Goal: Task Accomplishment & Management: Complete application form

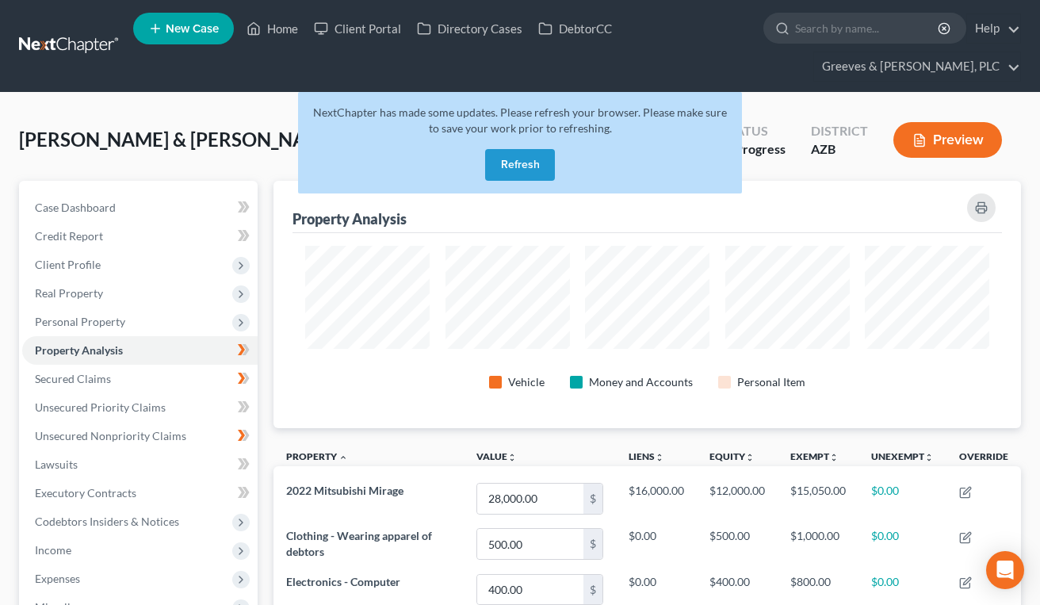
click at [518, 153] on button "Refresh" at bounding box center [520, 165] width 70 height 32
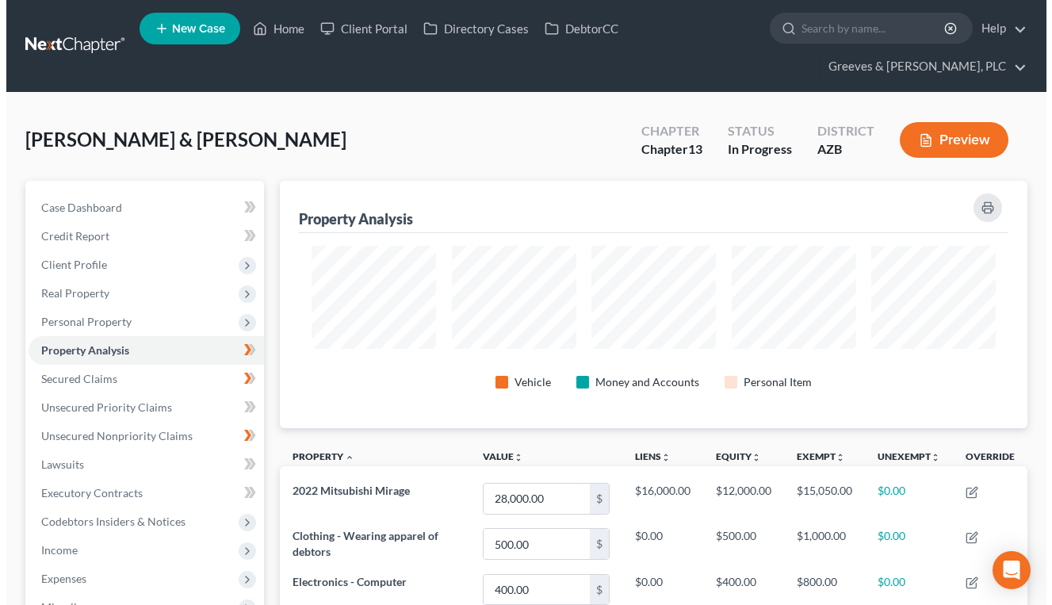
scroll to position [247, 747]
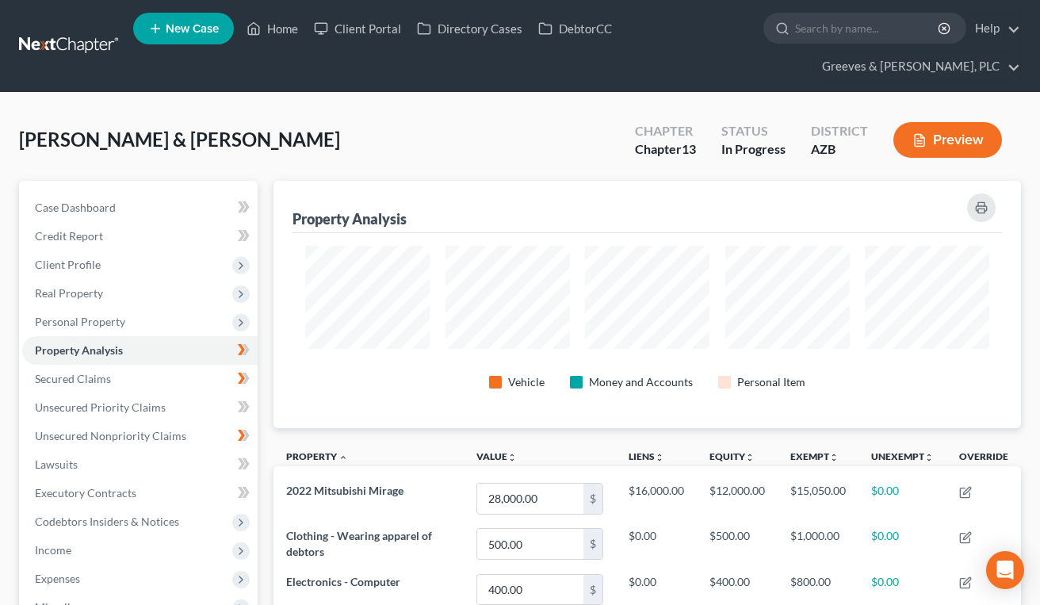
click at [179, 20] on link "New Case" at bounding box center [183, 29] width 101 height 32
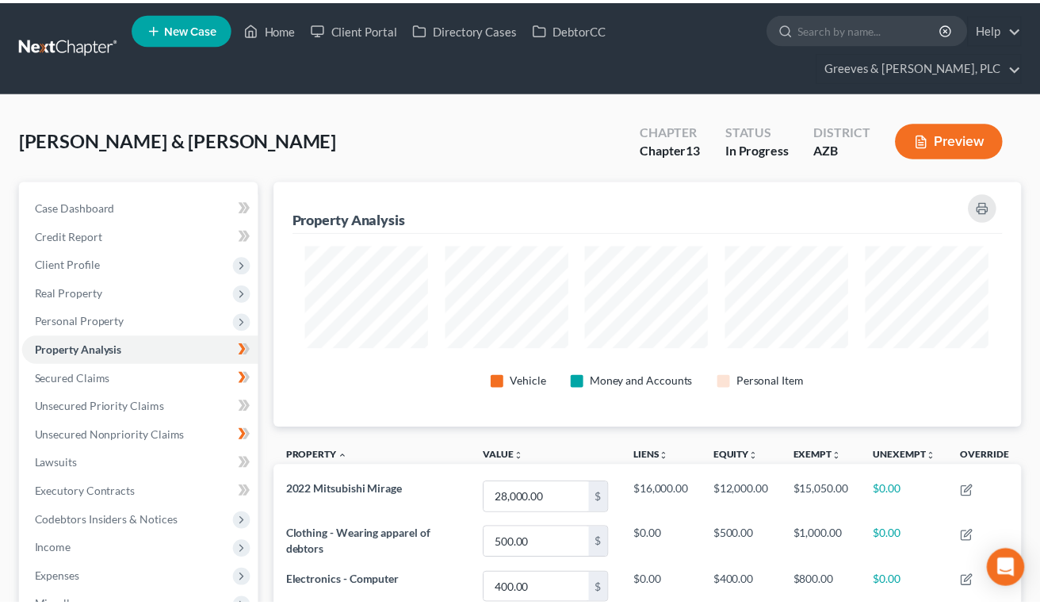
scroll to position [249, 757]
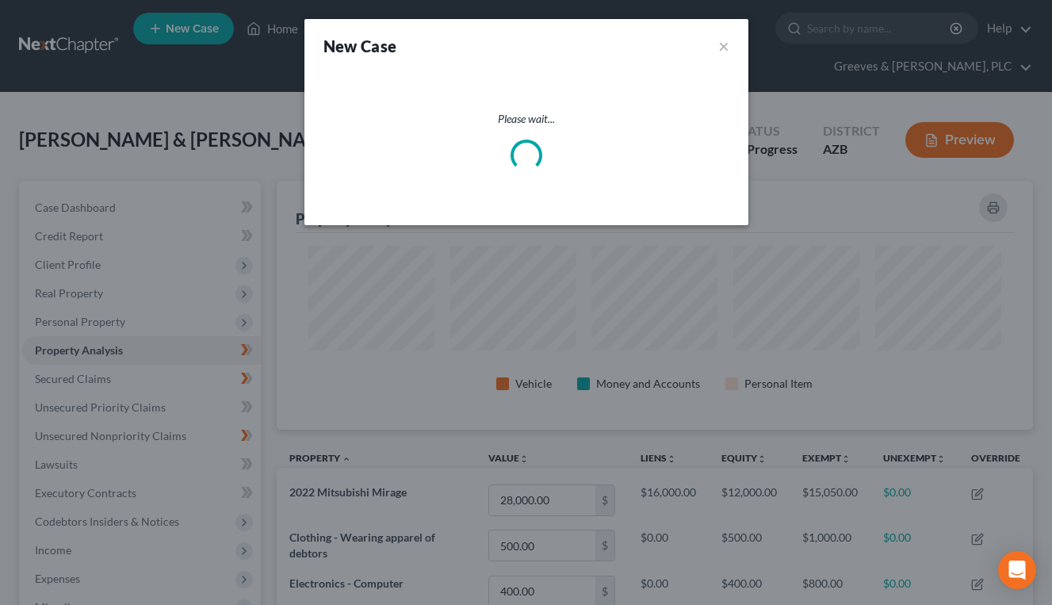
select select "4"
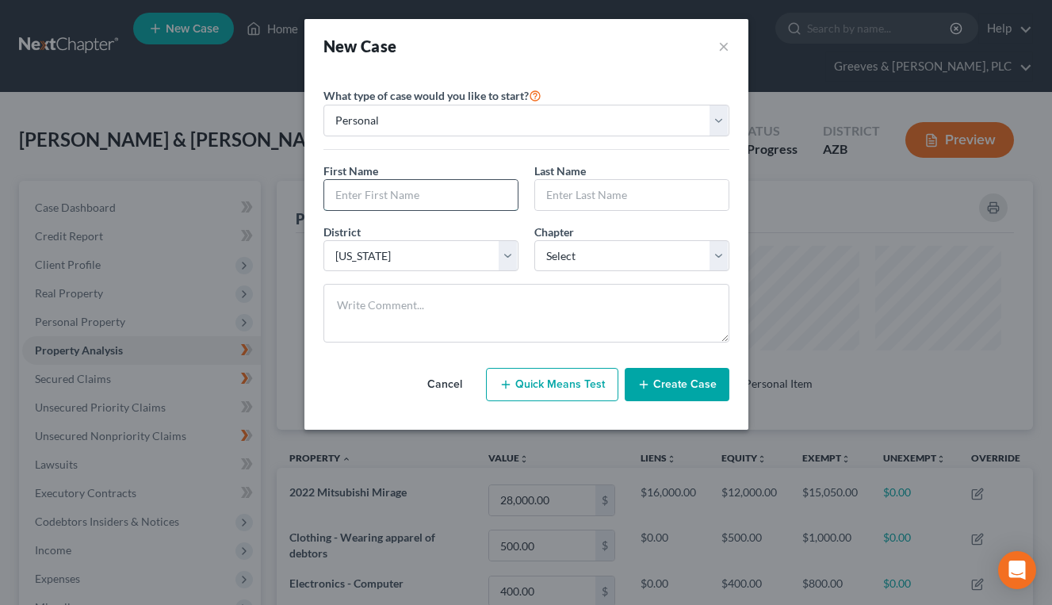
click at [395, 192] on input "text" at bounding box center [420, 195] width 193 height 30
type input "Thomas"
click at [556, 197] on input "text" at bounding box center [631, 195] width 193 height 30
paste input "Argiro"
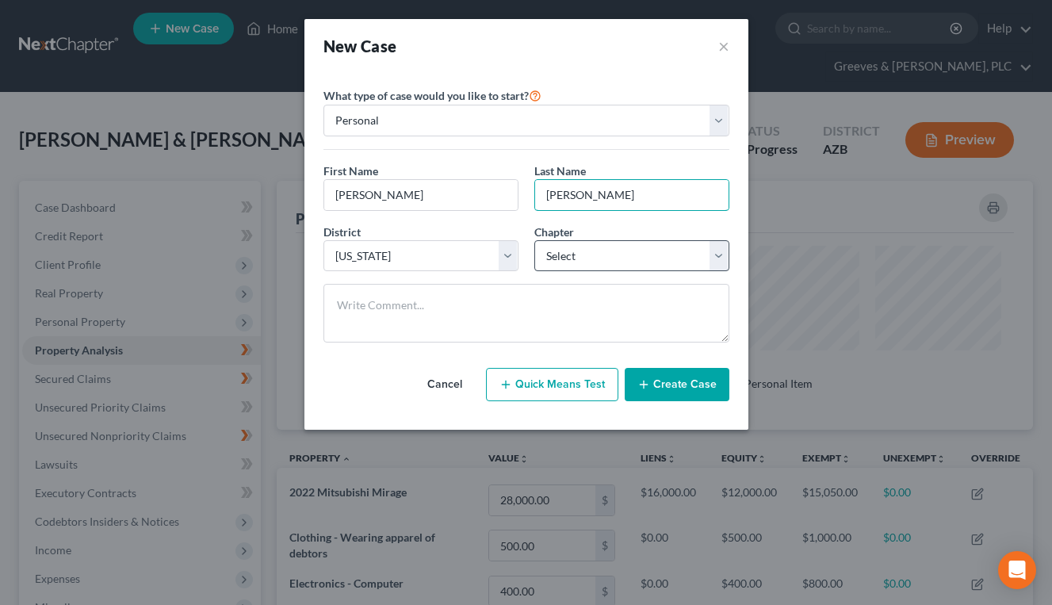
type input "Argiro"
click at [725, 264] on select "Select 7 11 12 13" at bounding box center [631, 256] width 195 height 32
select select "3"
click at [534, 240] on select "Select 7 11 12 13" at bounding box center [631, 256] width 195 height 32
click at [673, 380] on button "Create Case" at bounding box center [677, 384] width 105 height 33
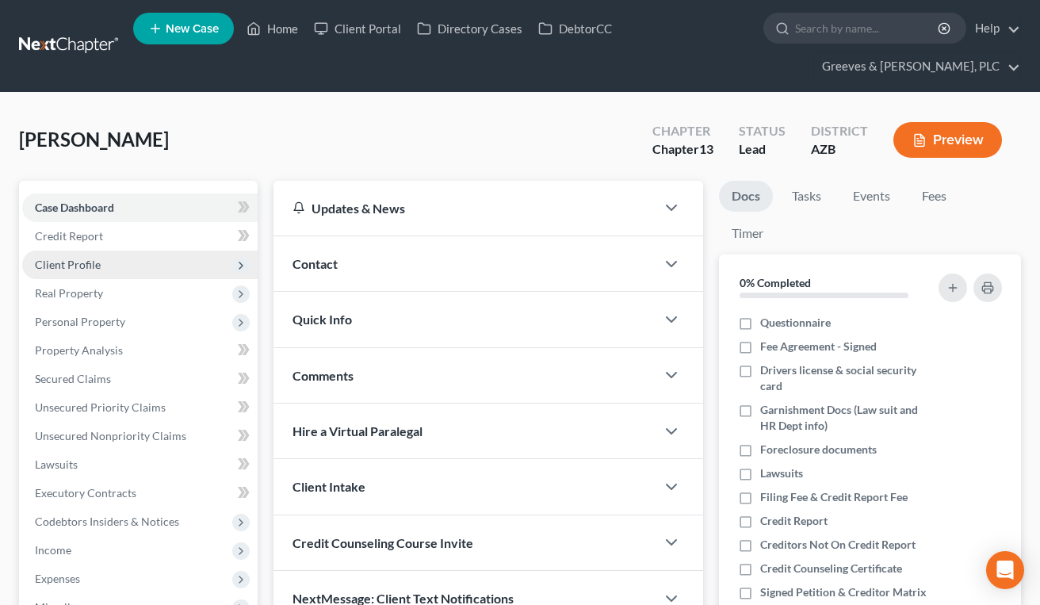
click at [185, 261] on span "Client Profile" at bounding box center [139, 264] width 235 height 29
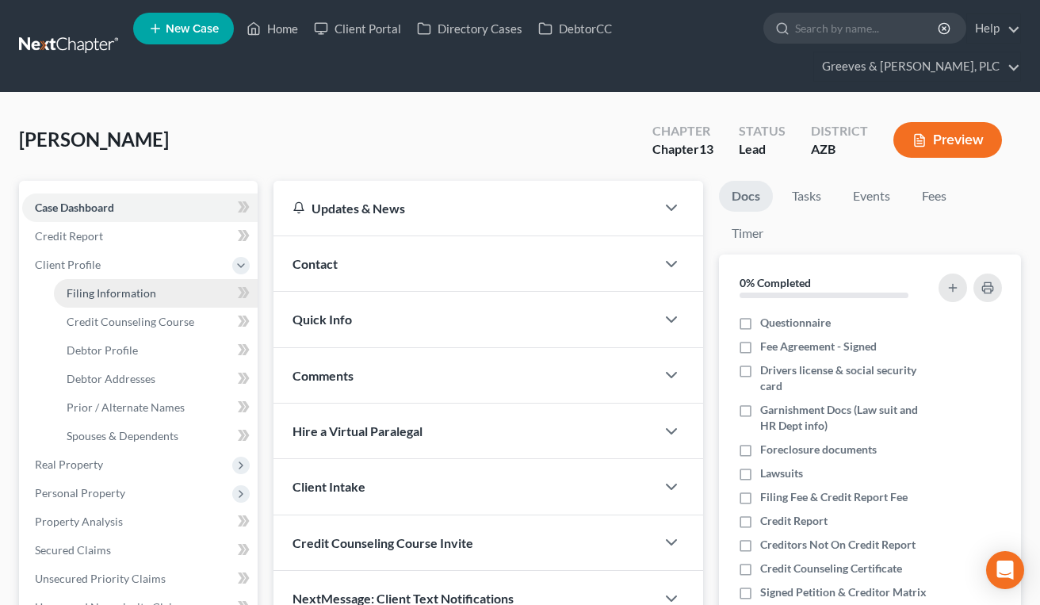
click at [187, 283] on link "Filing Information" at bounding box center [156, 293] width 204 height 29
select select "1"
select select "0"
select select "3"
select select "4"
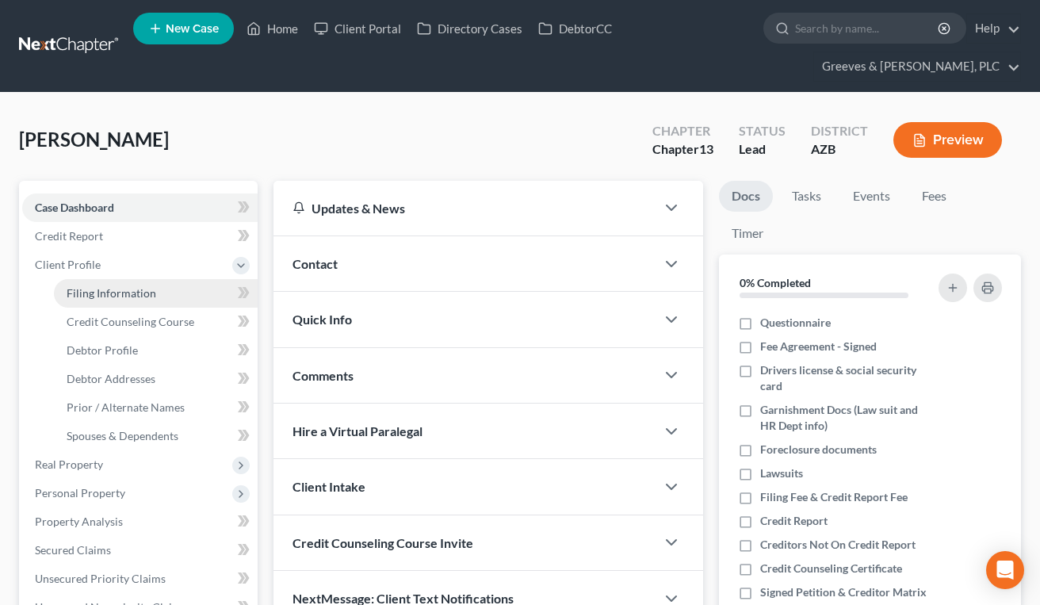
select select "3"
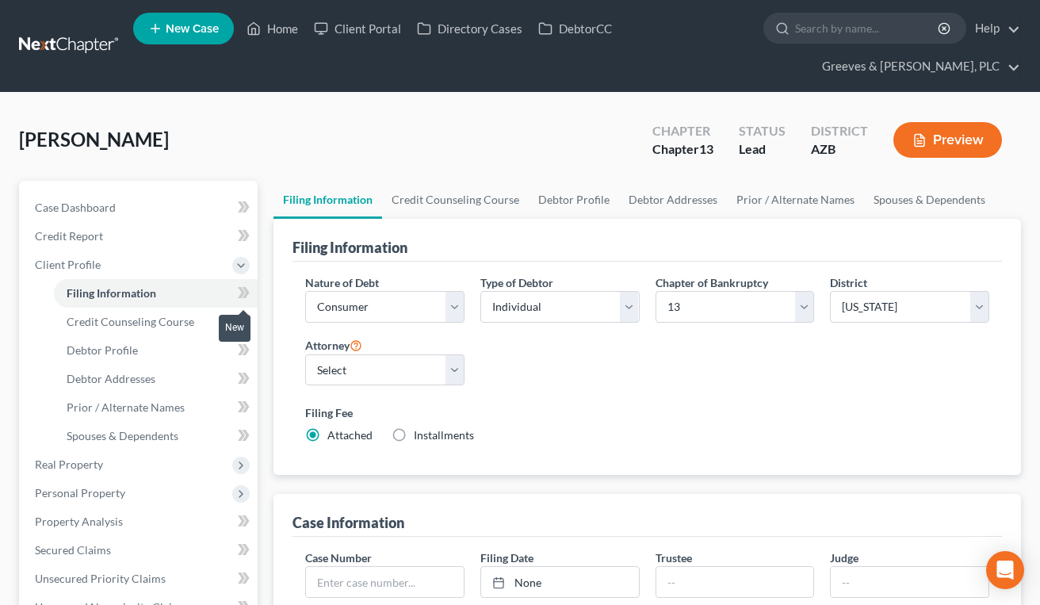
click at [243, 292] on icon at bounding box center [241, 292] width 7 height 11
click at [415, 120] on div "Argiro, Thomas Upgraded Chapter Chapter 13 Status Lead District AZB Preview" at bounding box center [520, 146] width 1002 height 69
click at [454, 372] on select "Select Glenn Roethler - AZB Scott Greeves - AZB" at bounding box center [384, 370] width 159 height 32
select select "1"
click at [305, 354] on select "Select Glenn Roethler - AZB Scott Greeves - AZB" at bounding box center [384, 370] width 159 height 32
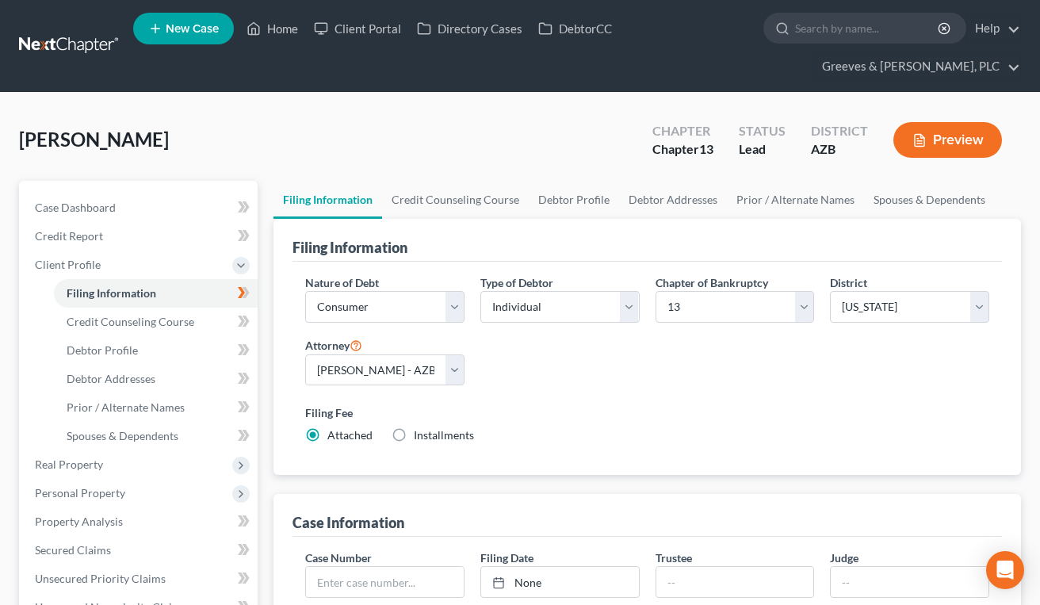
click at [520, 408] on label "Filing Fee" at bounding box center [647, 412] width 684 height 17
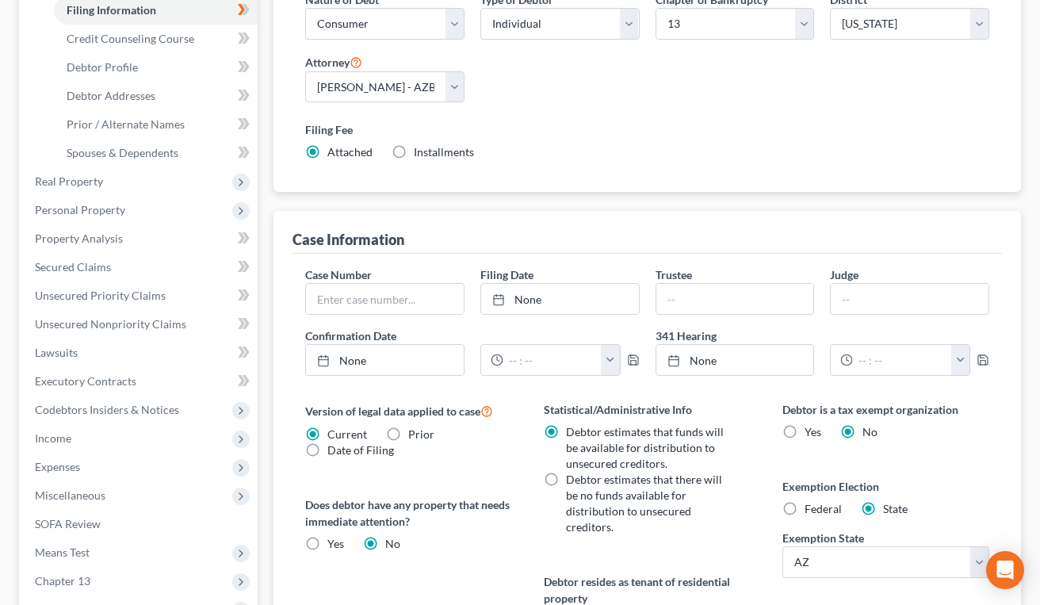
scroll to position [285, 0]
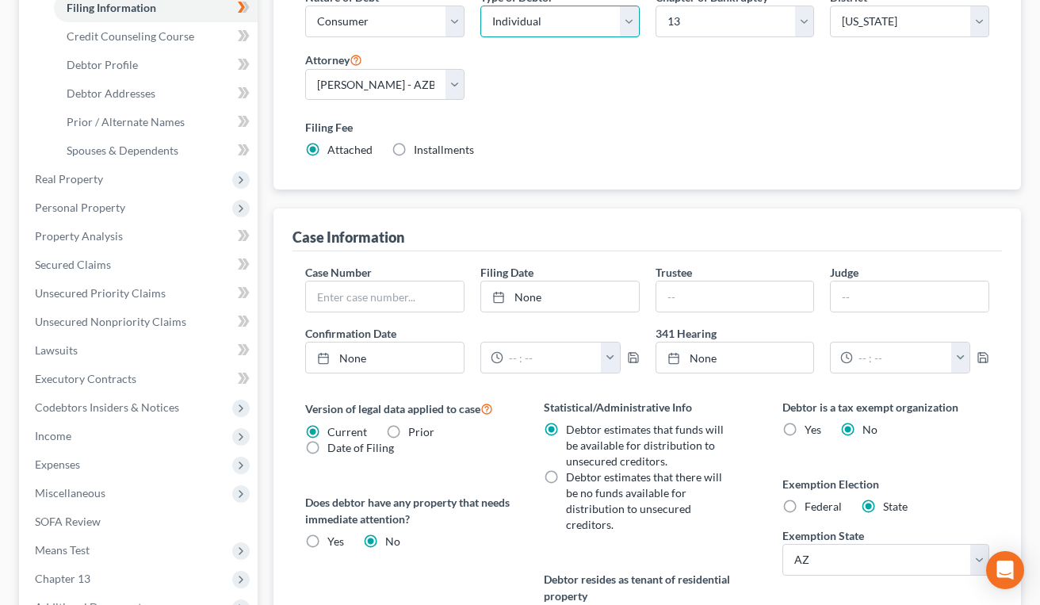
click at [620, 14] on select "Select Individual Joint" at bounding box center [559, 22] width 159 height 32
drag, startPoint x: 604, startPoint y: 83, endPoint x: 579, endPoint y: 31, distance: 58.1
click at [601, 81] on div "Nature of Debt Select Business Consumer Other Nature of Business Select Clearin…" at bounding box center [647, 80] width 700 height 182
click at [576, 20] on select "Select Individual Joint" at bounding box center [559, 22] width 159 height 32
select select "1"
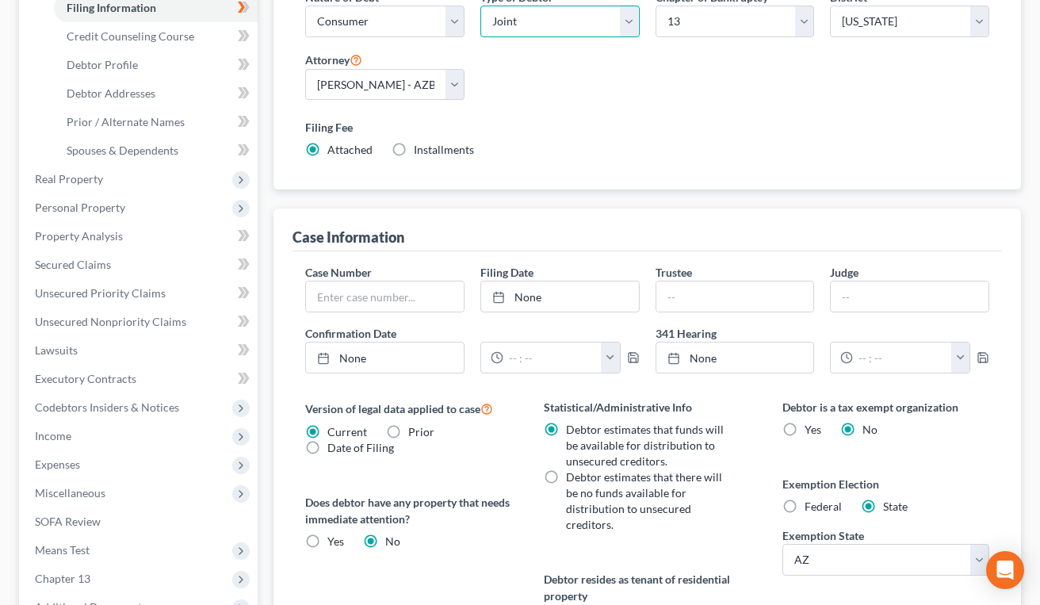
click at [480, 37] on select "Select Individual Joint" at bounding box center [559, 22] width 159 height 32
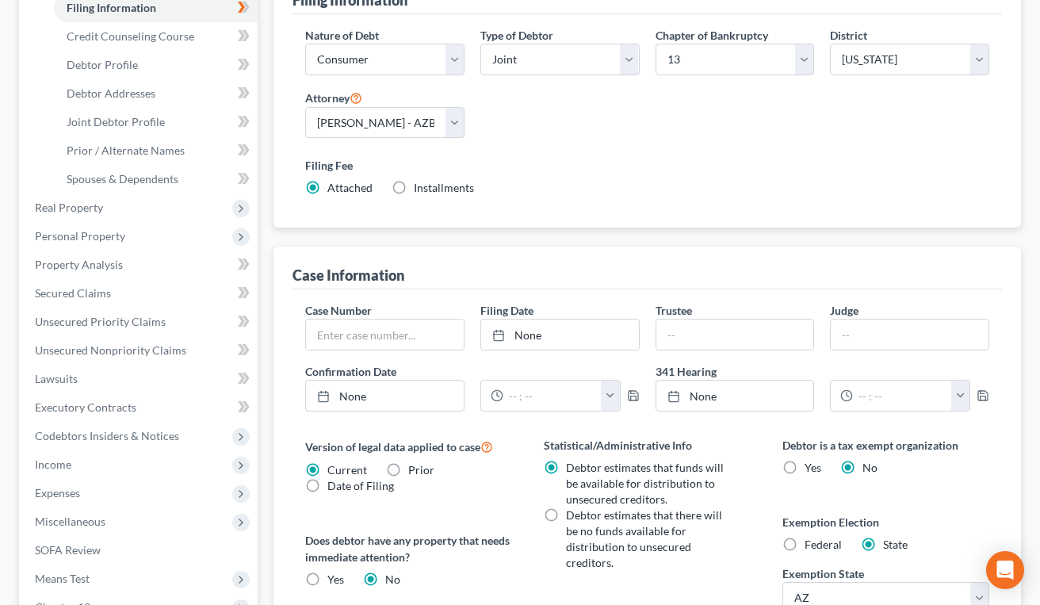
click at [570, 153] on div "Filing Fee Attached Installments Installments" at bounding box center [647, 180] width 700 height 58
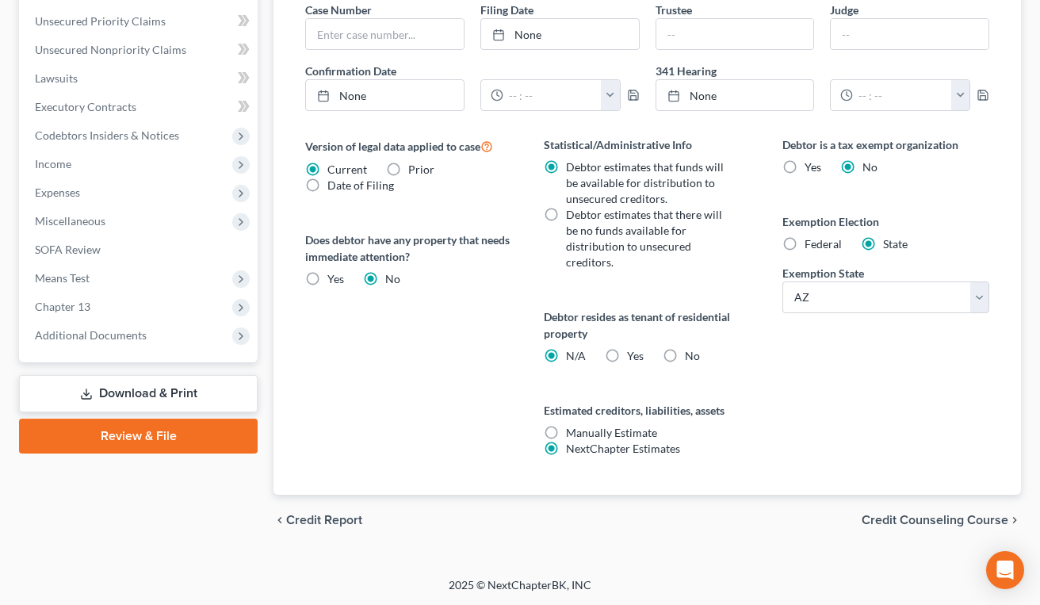
scroll to position [586, 0]
click at [685, 353] on label "No" at bounding box center [692, 355] width 15 height 16
click at [691, 353] on input "No" at bounding box center [696, 352] width 10 height 10
radio input "true"
radio input "false"
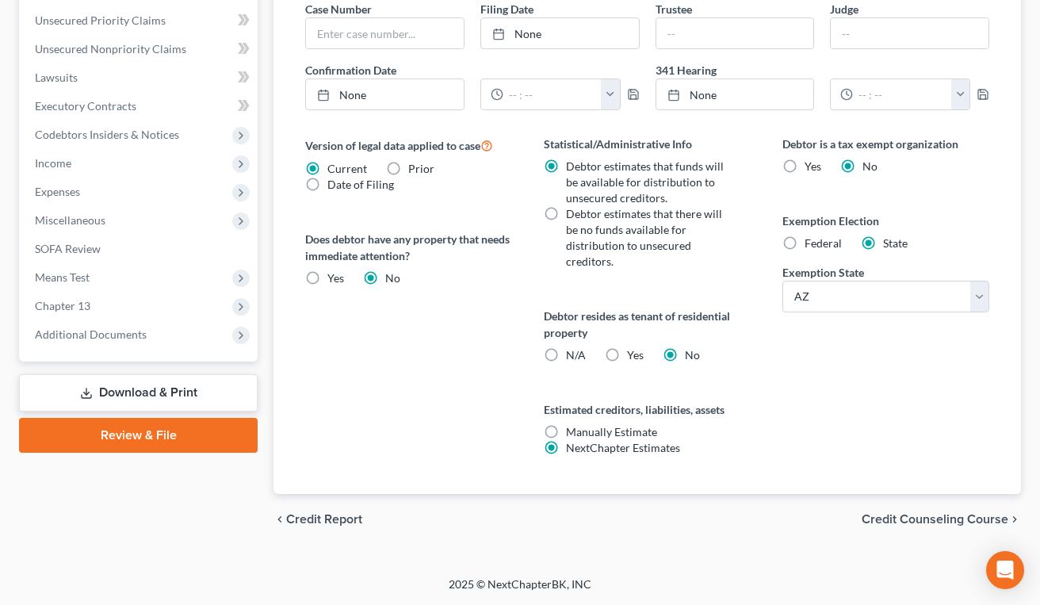
click at [923, 514] on span "Credit Counseling Course" at bounding box center [935, 519] width 147 height 13
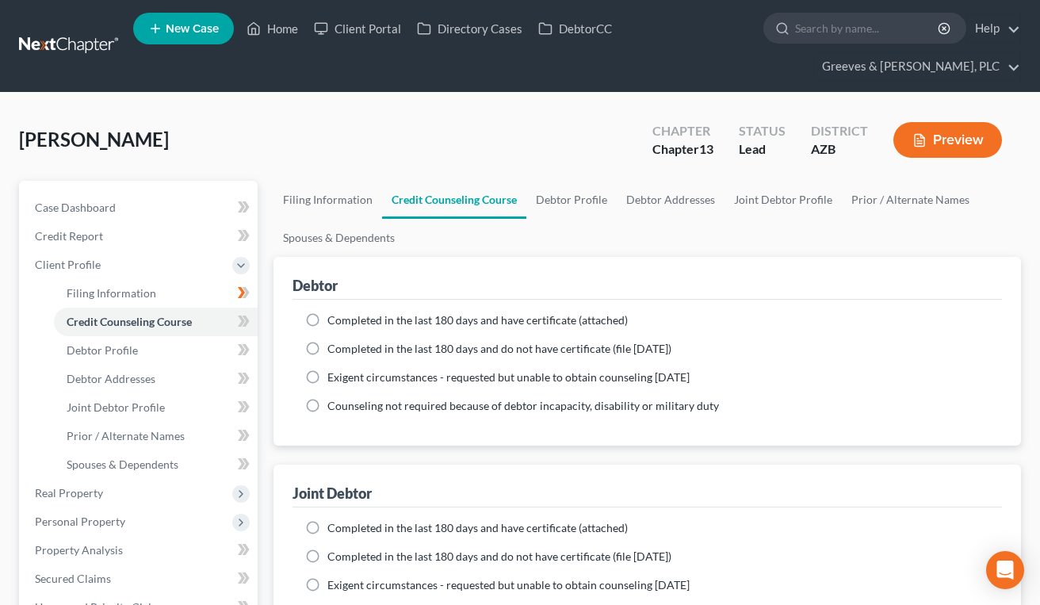
click at [823, 281] on div "Debtor" at bounding box center [646, 278] width 709 height 43
click at [327, 323] on label "Completed in the last 180 days and have certificate (attached)" at bounding box center [477, 320] width 300 height 16
click at [334, 323] on input "Completed in the last 180 days and have certificate (attached)" at bounding box center [339, 317] width 10 height 10
radio input "true"
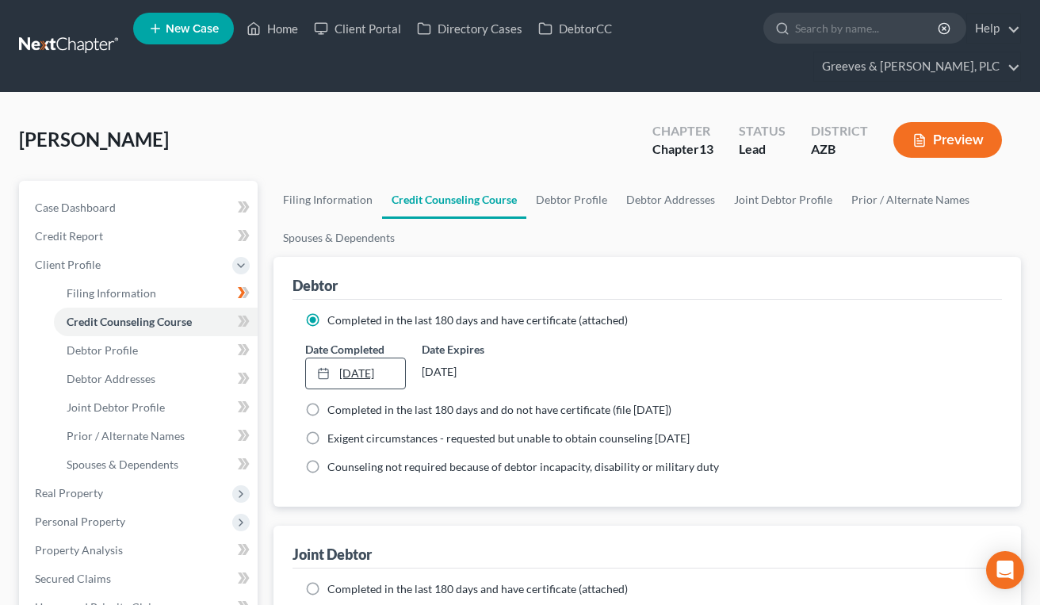
type input "8/19/2025"
click at [368, 375] on link "8/19/2025" at bounding box center [355, 373] width 99 height 30
click at [492, 269] on div "Debtor" at bounding box center [646, 278] width 709 height 43
click at [573, 192] on link "Debtor Profile" at bounding box center [571, 200] width 90 height 38
select select "1"
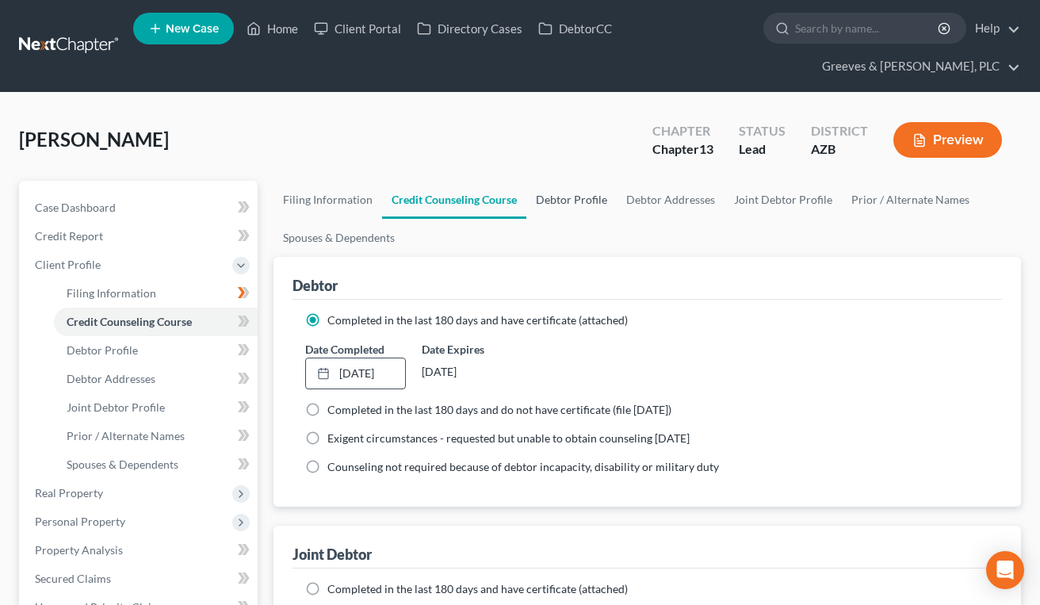
select select "0"
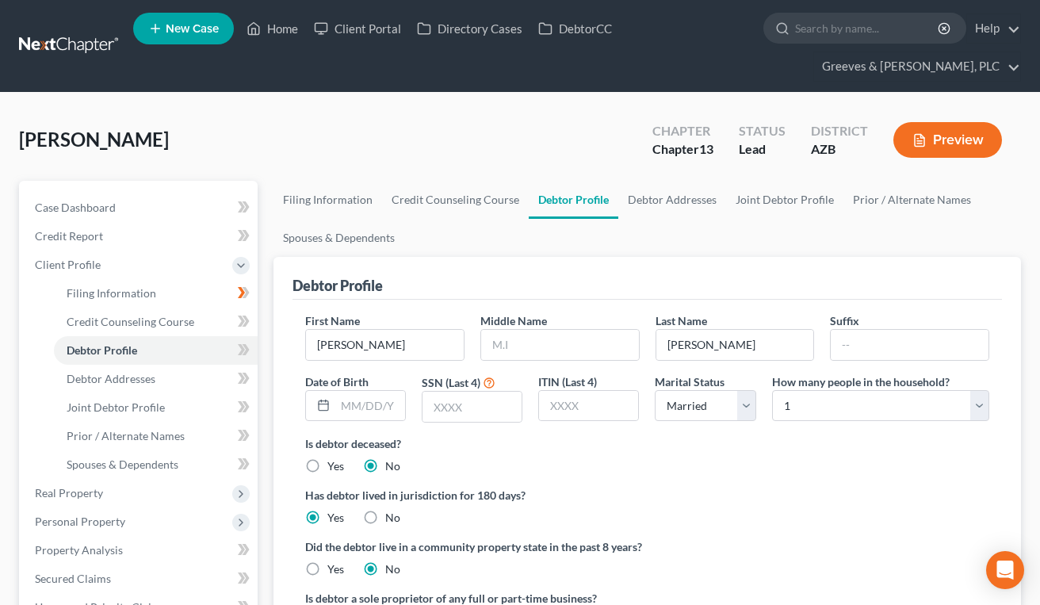
click at [138, 101] on div "Argiro, Thomas Upgraded Chapter Chapter 13 Status Lead District AZB Preview Pet…" at bounding box center [520, 582] width 1040 height 978
click at [348, 409] on input "text" at bounding box center [370, 406] width 70 height 30
type input "07/31/1962"
click at [506, 346] on input "text" at bounding box center [560, 345] width 158 height 30
type input "A."
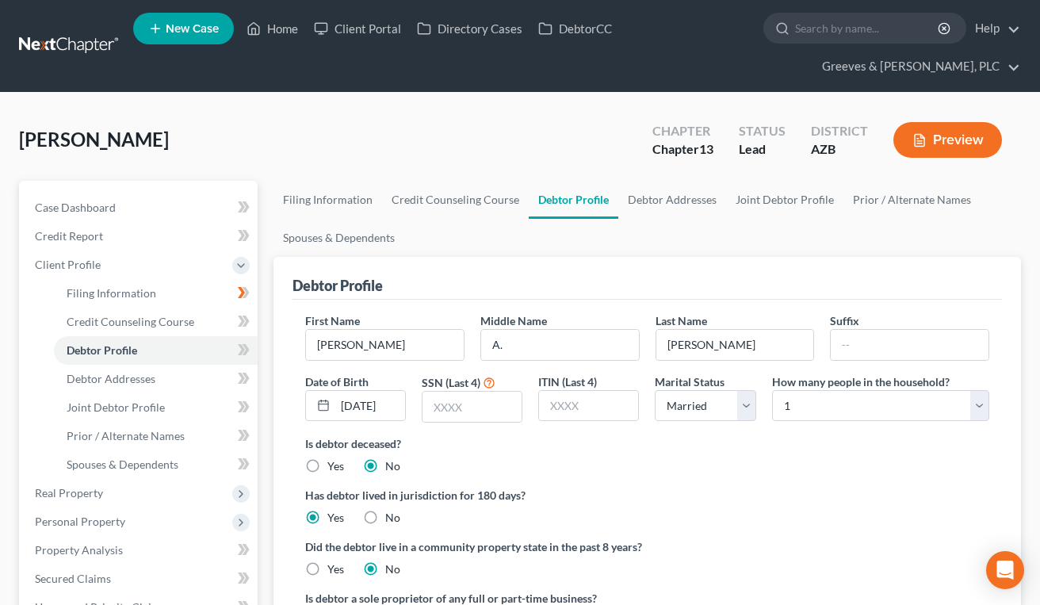
click at [551, 440] on label "Is debtor deceased?" at bounding box center [647, 443] width 684 height 17
click at [831, 398] on select "Select 1 2 3 4 5 6 7 8 9 10 11 12 13 14 15 16 17 18 19 20" at bounding box center [880, 406] width 217 height 32
select select "1"
click at [772, 390] on select "Select 1 2 3 4 5 6 7 8 9 10 11 12 13 14 15 16 17 18 19 20" at bounding box center [880, 406] width 217 height 32
click at [739, 196] on link "Joint Debtor Profile" at bounding box center [784, 200] width 117 height 38
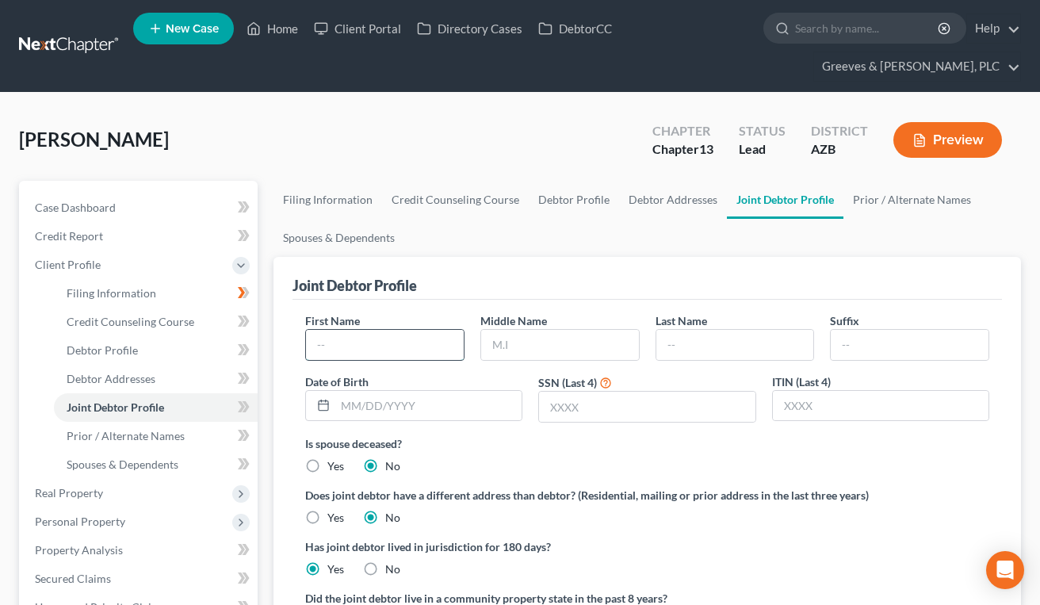
click at [415, 343] on input "text" at bounding box center [385, 345] width 158 height 30
type input "Jena"
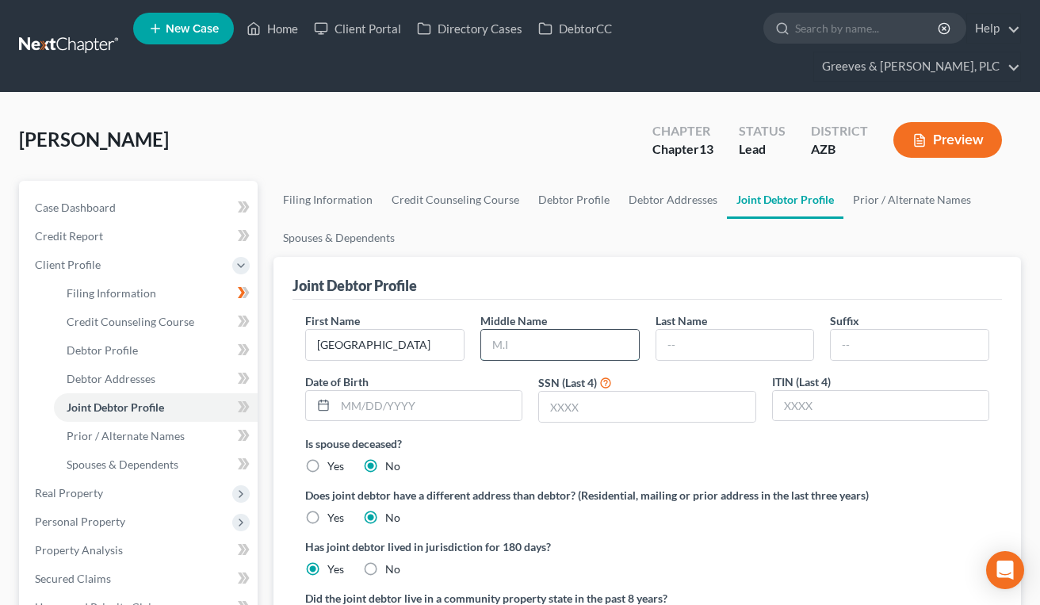
click at [509, 349] on input "text" at bounding box center [560, 345] width 158 height 30
type input "R."
click at [673, 348] on input "text" at bounding box center [735, 345] width 158 height 30
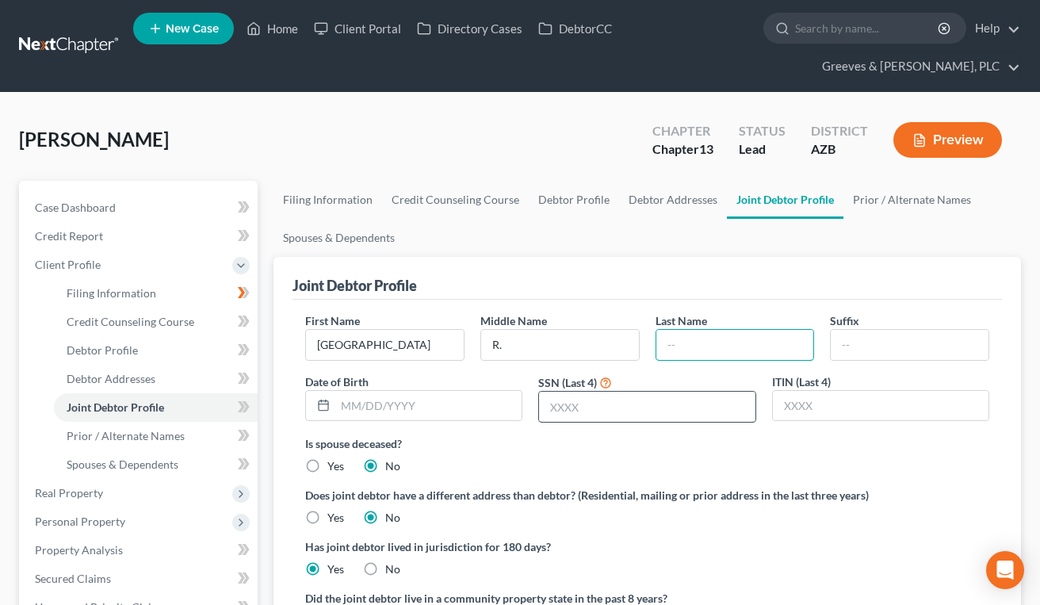
paste input "Ingram-Argiro"
type input "Ingram-Argiro"
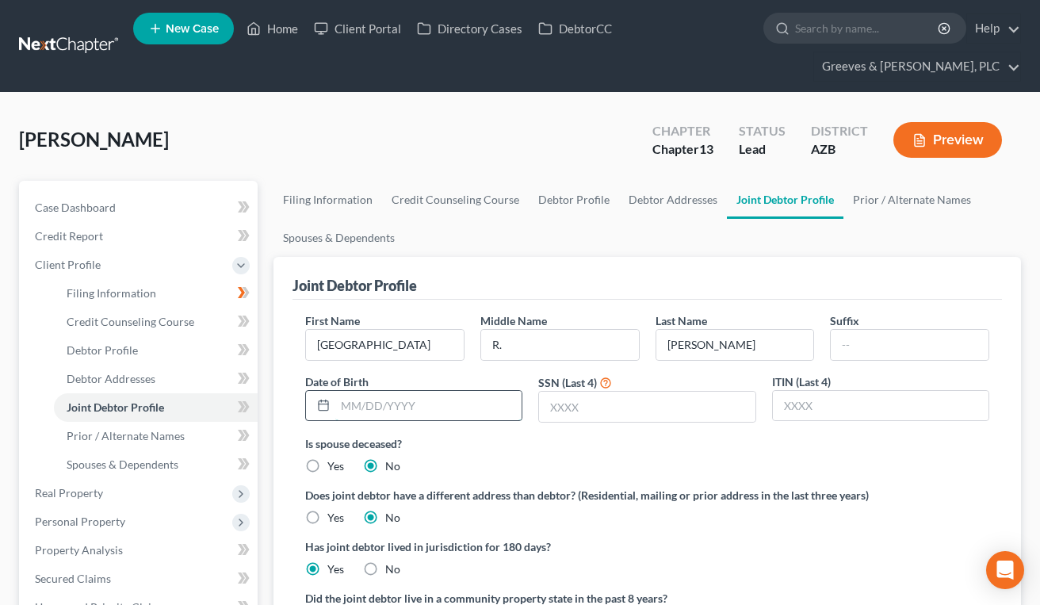
click at [407, 412] on input "text" at bounding box center [428, 406] width 186 height 30
click at [410, 395] on input "text" at bounding box center [428, 406] width 186 height 30
type input "10/22/1954"
click at [545, 107] on div "Argiro, Thomas Upgraded Chapter Chapter 13 Status Lead District AZB Preview Pet…" at bounding box center [520, 582] width 1040 height 978
click at [587, 397] on input "text" at bounding box center [647, 407] width 216 height 30
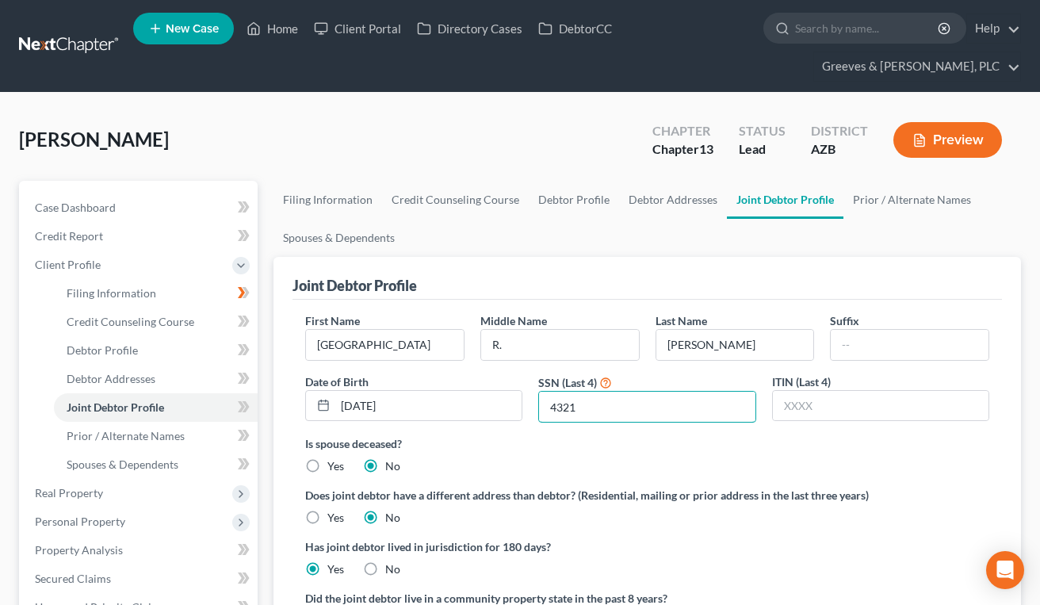
type input "4321"
click at [490, 231] on ul "Filing Information Credit Counseling Course Debtor Profile Debtor Addresses Joi…" at bounding box center [646, 219] width 747 height 76
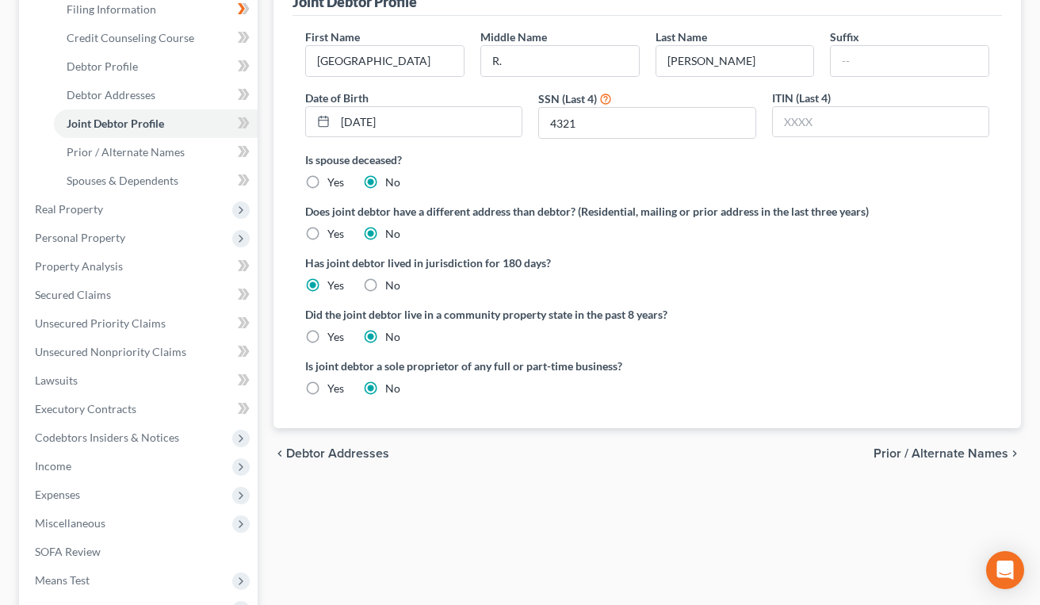
scroll to position [285, 0]
click at [327, 336] on label "Yes" at bounding box center [335, 335] width 17 height 16
click at [334, 336] on input "Yes" at bounding box center [339, 332] width 10 height 10
radio input "true"
radio input "false"
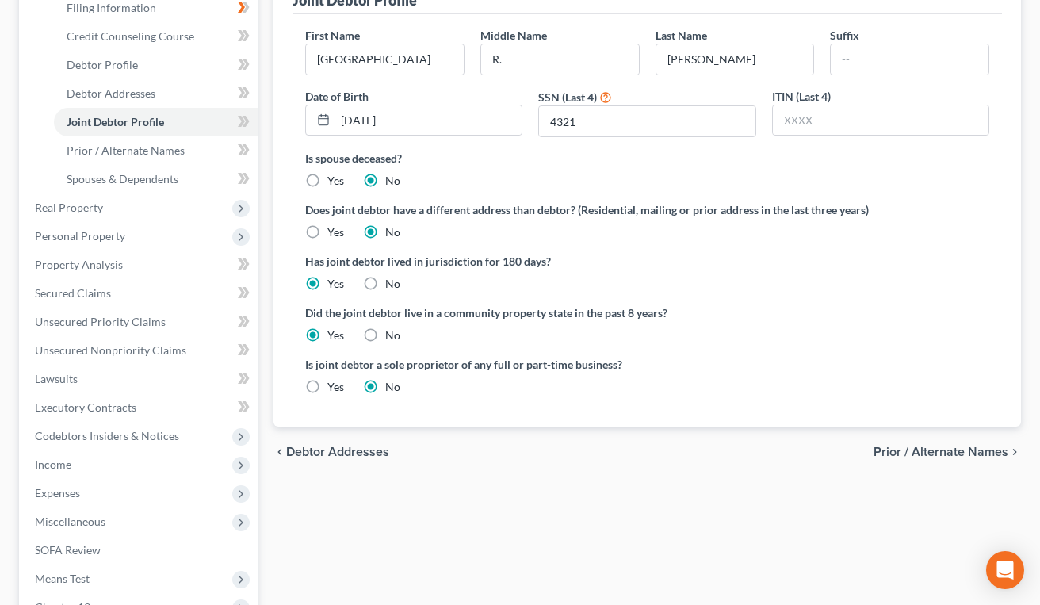
click at [334, 449] on span "Debtor Addresses" at bounding box center [337, 451] width 103 height 13
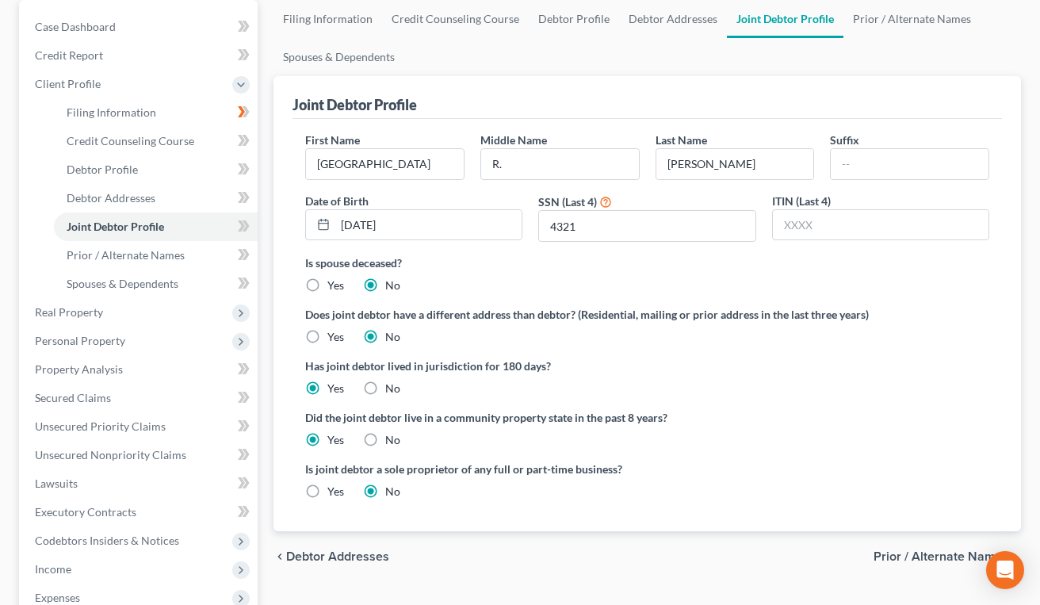
select select "0"
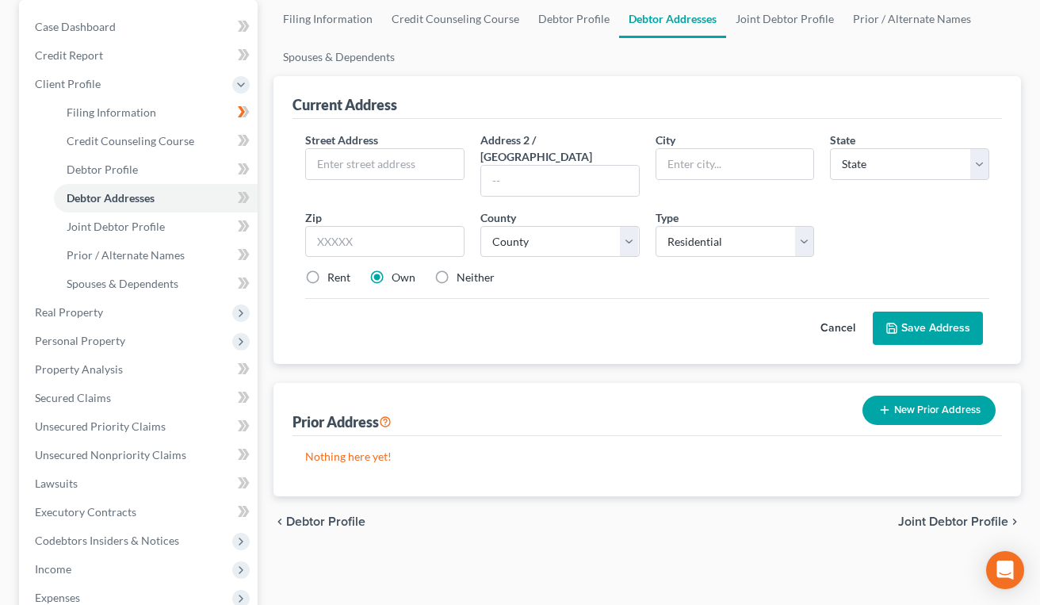
scroll to position [0, 0]
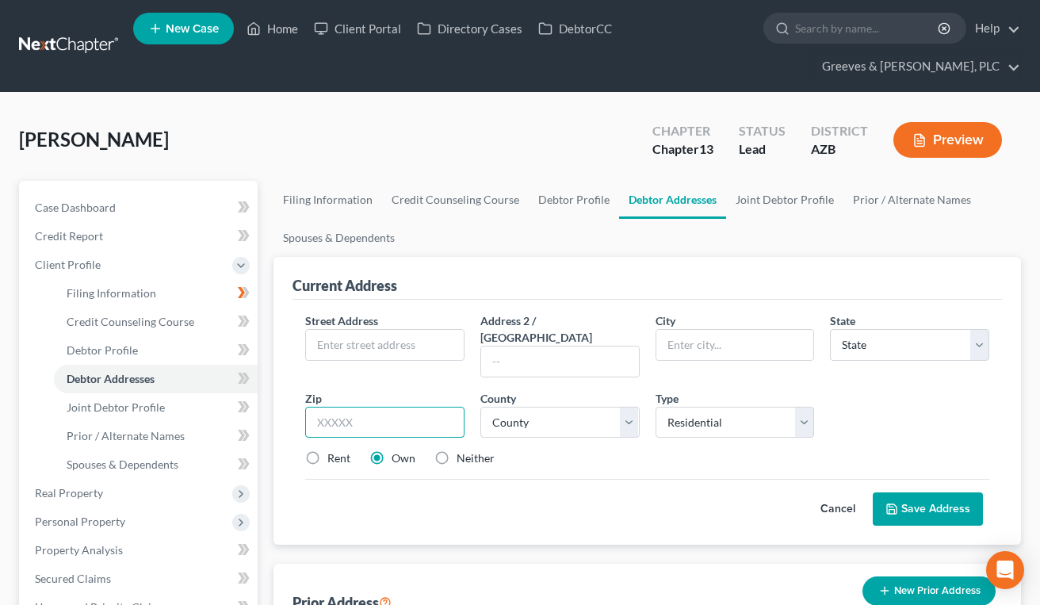
click at [437, 400] on div "Zip *" at bounding box center [384, 414] width 175 height 48
type input "85024"
type input "Phoenix"
select select "3"
click at [384, 353] on input "text" at bounding box center [385, 345] width 158 height 30
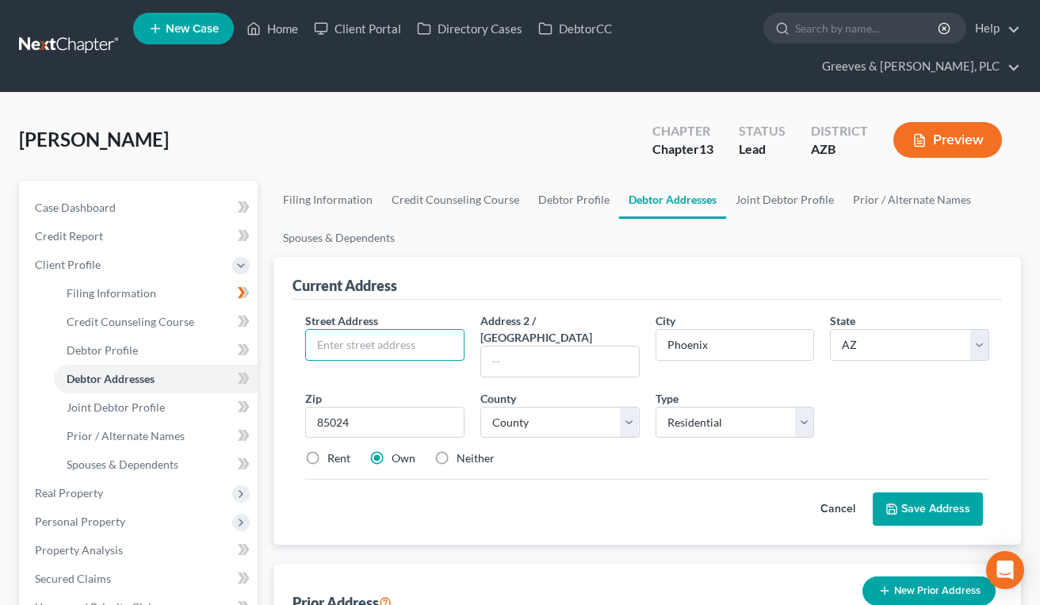
paste input "1517 E Marco Polo Rd"
type input "1517 E Marco Polo Rd"
click at [531, 276] on div "Current Address" at bounding box center [646, 278] width 709 height 43
click at [640, 403] on div "County * County Apache County Cochise County Coconino County Gila County Graham…" at bounding box center [559, 414] width 175 height 48
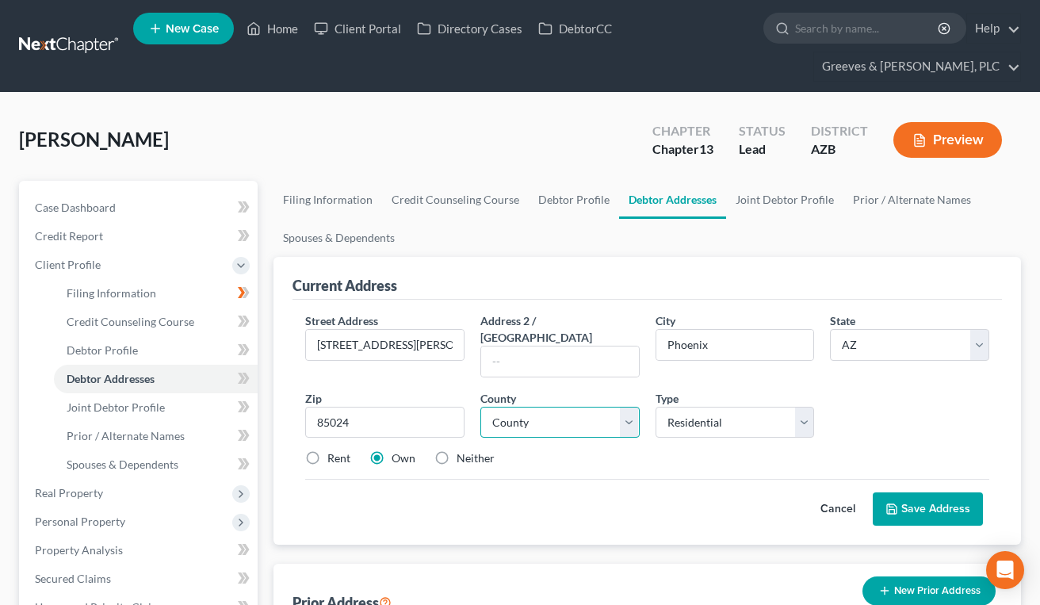
click at [628, 407] on select "County Apache County Cochise County Coconino County Gila County Graham County G…" at bounding box center [559, 423] width 159 height 32
select select "7"
click at [480, 407] on select "County Apache County Cochise County Coconino County Gila County Graham County G…" at bounding box center [559, 423] width 159 height 32
click at [564, 262] on div "Current Address" at bounding box center [646, 278] width 709 height 43
click at [886, 502] on icon at bounding box center [891, 508] width 13 height 13
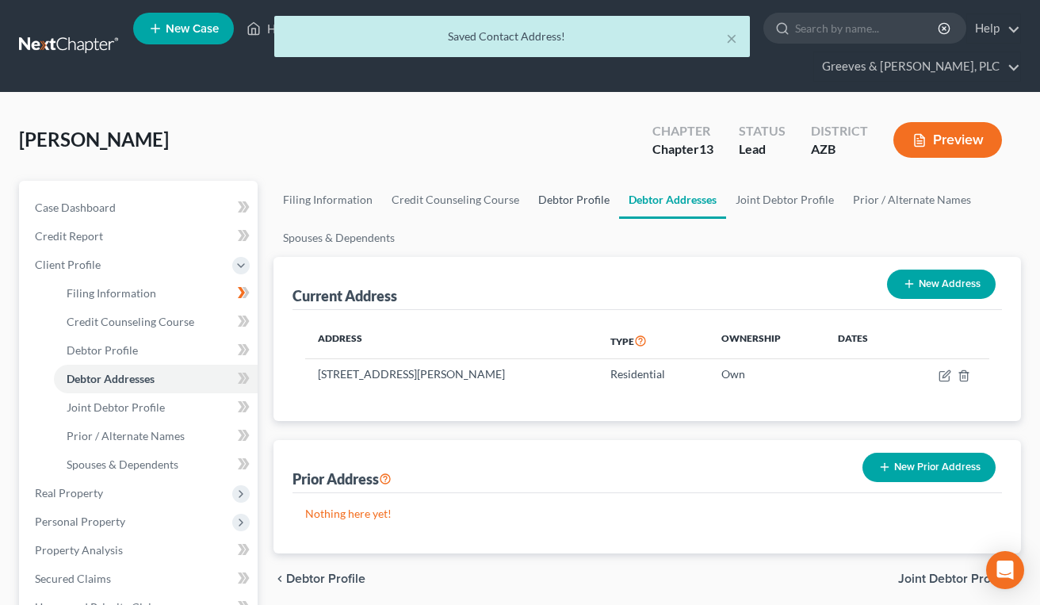
click at [554, 204] on link "Debtor Profile" at bounding box center [574, 200] width 90 height 38
select select "1"
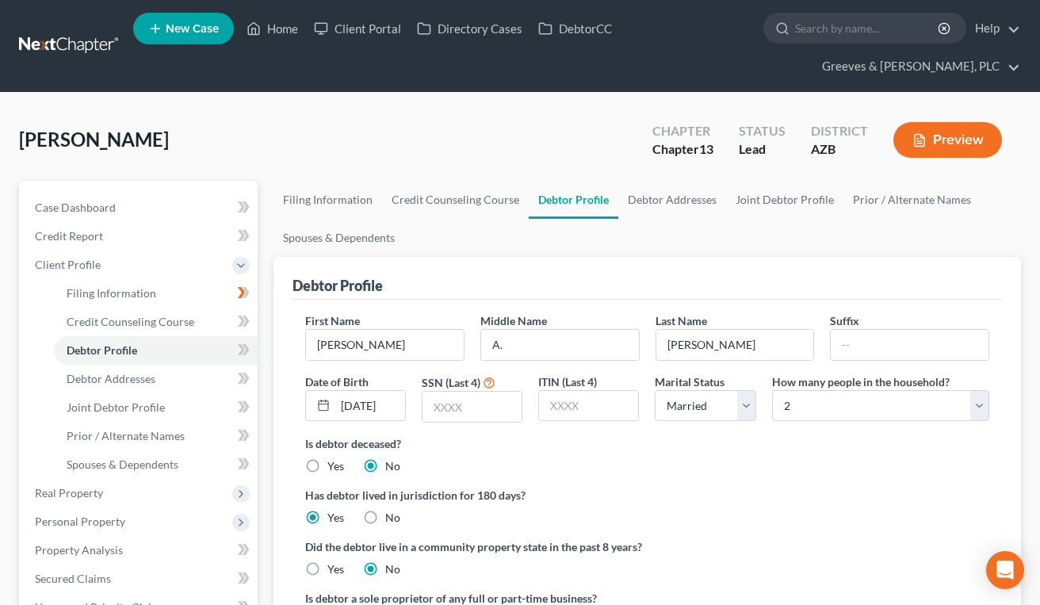
click at [484, 120] on div "Argiro, Thomas Upgraded Chapter Chapter 13 Status Lead District AZB Preview" at bounding box center [520, 146] width 1002 height 69
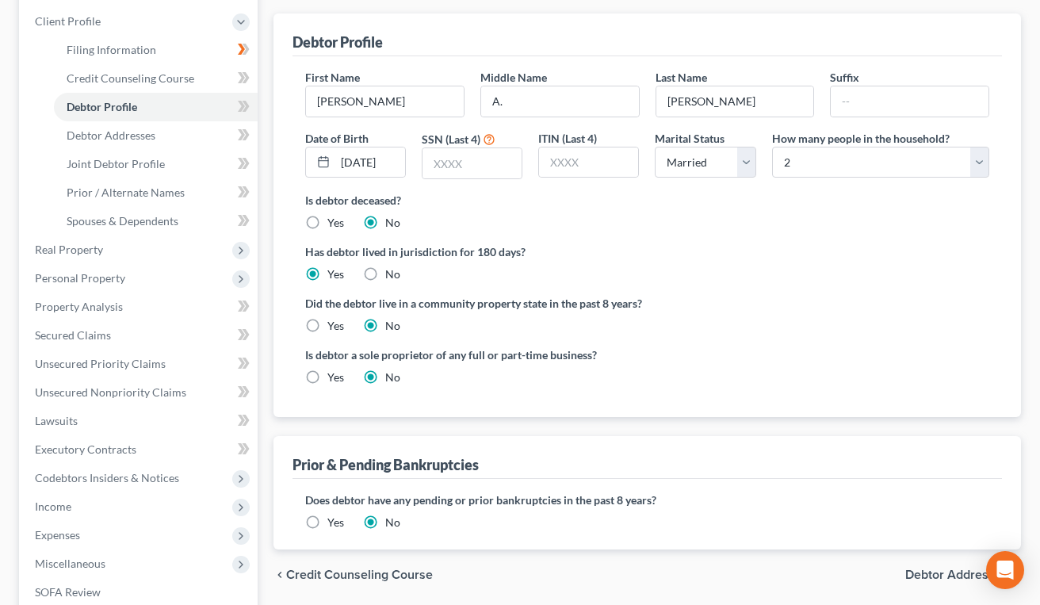
scroll to position [254, 0]
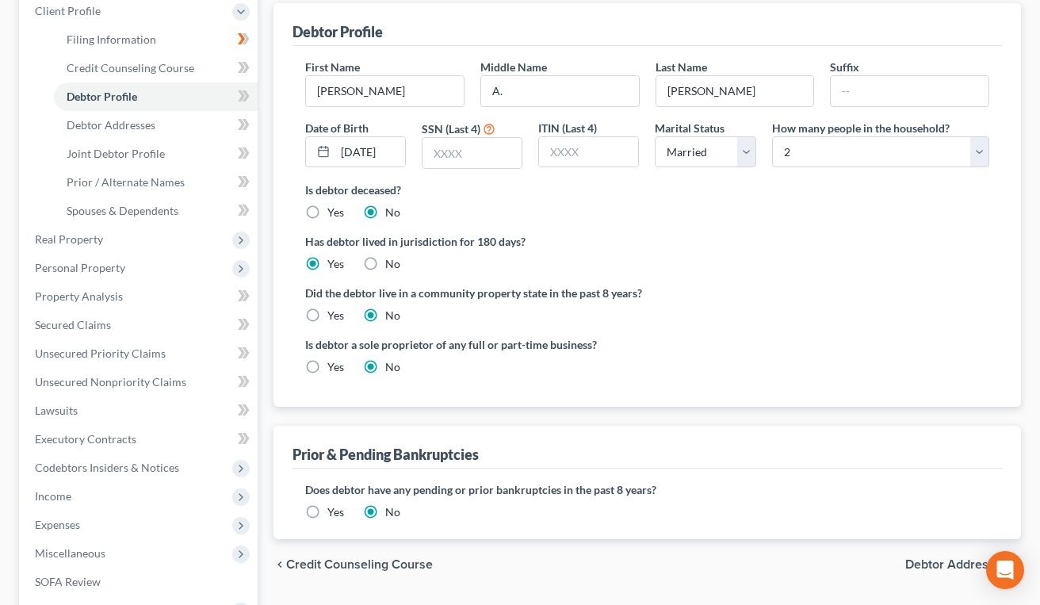
click at [327, 312] on label "Yes" at bounding box center [335, 316] width 17 height 16
click at [334, 312] on input "Yes" at bounding box center [339, 313] width 10 height 10
radio input "true"
radio input "false"
click at [551, 420] on div "Debtor Profile First Name Thomas Middle Name A. Last Name Argiro Suffix Date of…" at bounding box center [646, 271] width 747 height 536
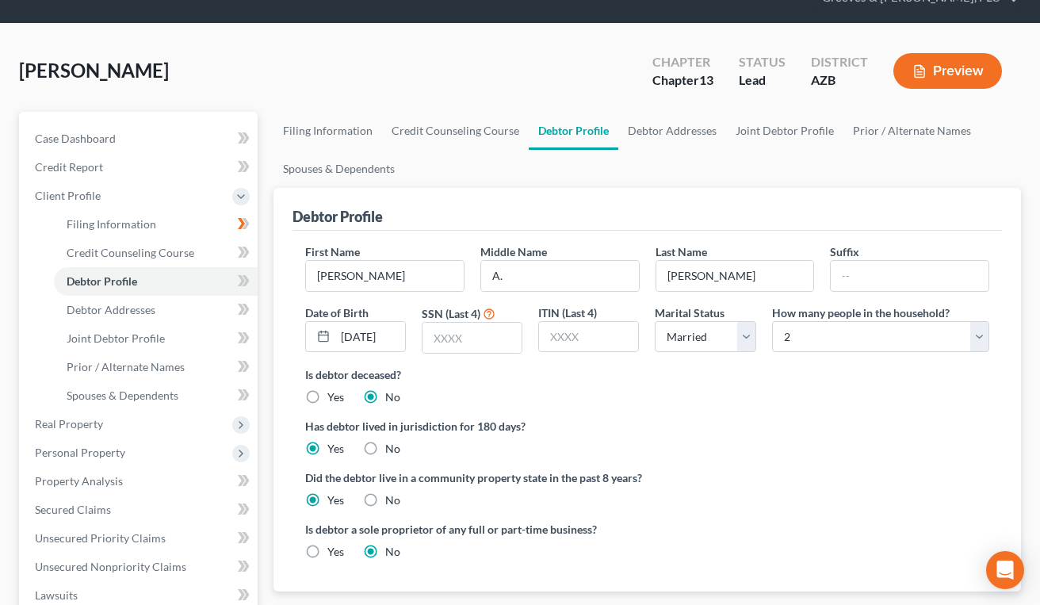
scroll to position [63, 0]
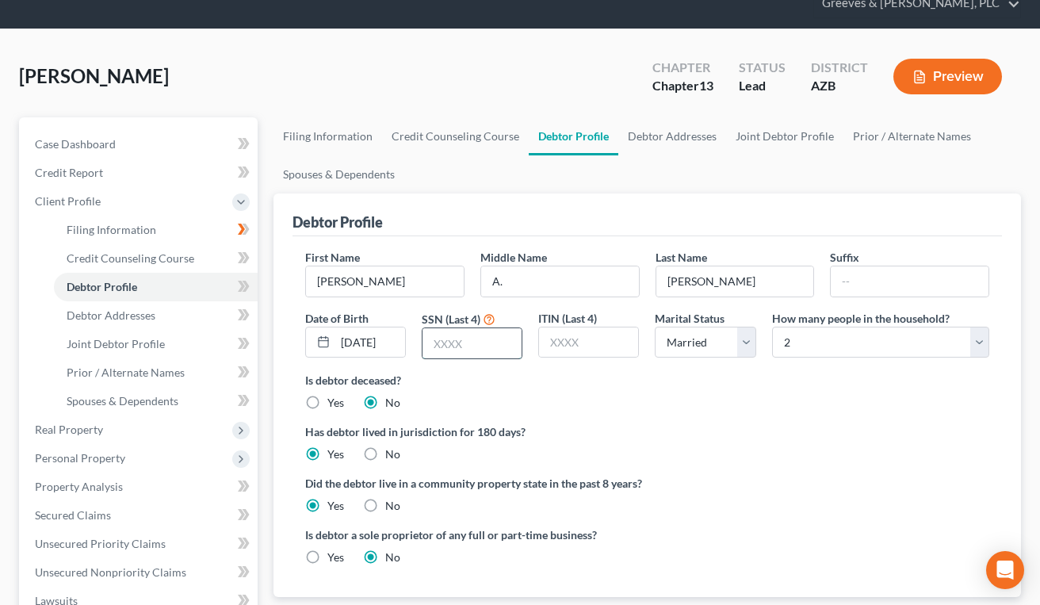
click at [476, 342] on input "text" at bounding box center [471, 343] width 99 height 30
type input "5998"
click at [537, 418] on ng-include "First Name Thomas Middle Name A. Last Name Argiro Suffix Date of Birth 07/31/19…" at bounding box center [647, 413] width 684 height 329
click at [598, 384] on label "Is debtor deceased?" at bounding box center [647, 380] width 684 height 17
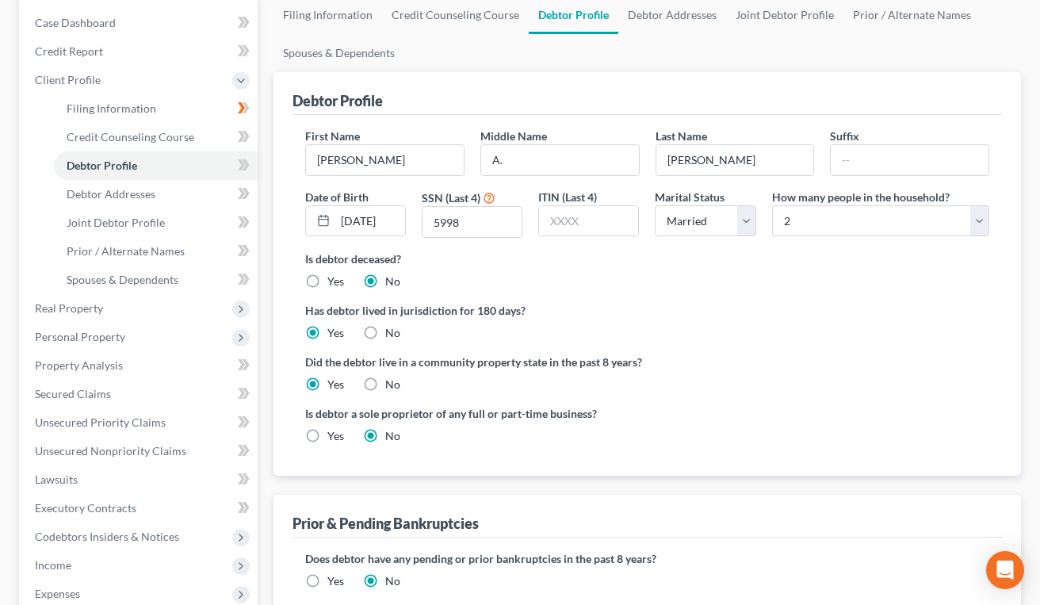
scroll to position [190, 0]
